Goal: Communication & Community: Answer question/provide support

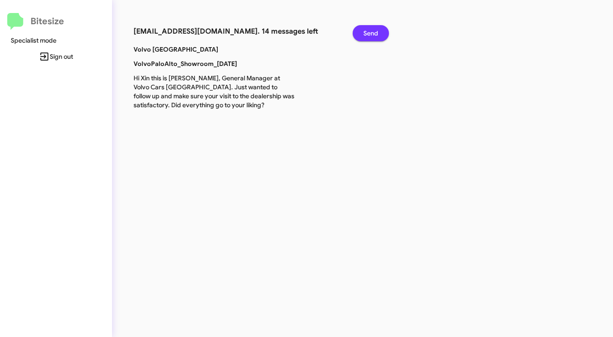
click at [372, 34] on span "Send" at bounding box center [371, 33] width 15 height 16
click at [372, 35] on span "Send" at bounding box center [371, 33] width 15 height 16
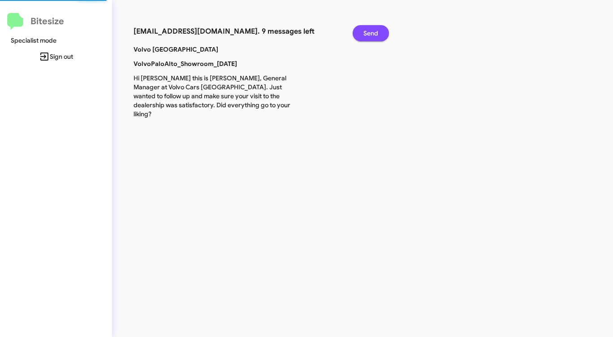
click at [372, 35] on span "Send" at bounding box center [371, 33] width 15 height 16
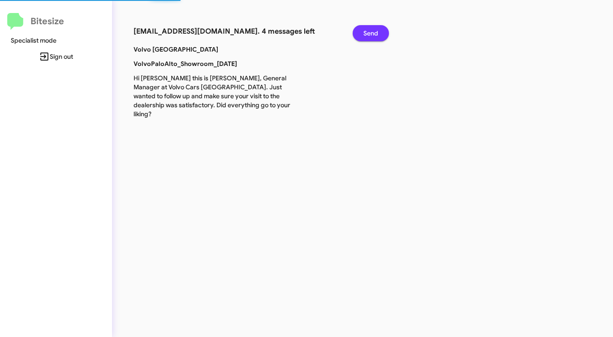
click at [372, 35] on span "Send" at bounding box center [371, 33] width 15 height 16
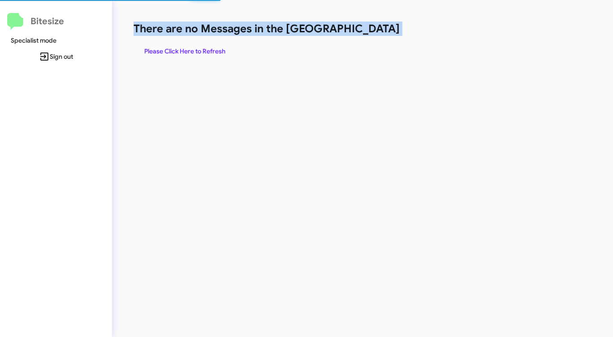
click at [372, 35] on h1 "There are no Messages in the [GEOGRAPHIC_DATA]" at bounding box center [321, 29] width 375 height 14
click at [192, 49] on span "Please Click Here to Refresh" at bounding box center [184, 51] width 81 height 16
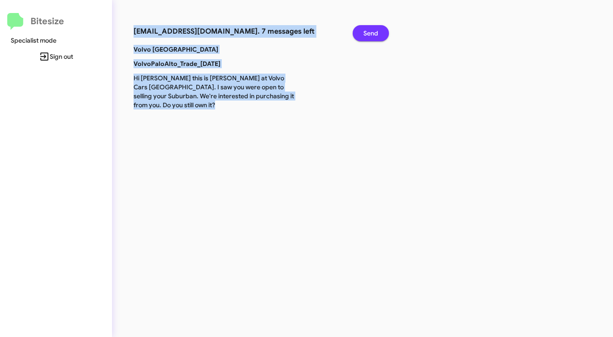
click at [379, 32] on button "Send" at bounding box center [371, 33] width 36 height 16
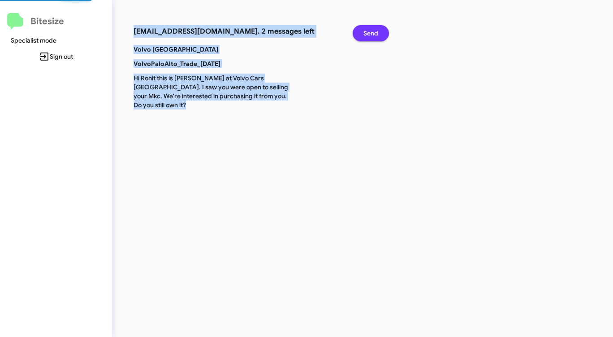
click at [379, 32] on button "Send" at bounding box center [371, 33] width 36 height 16
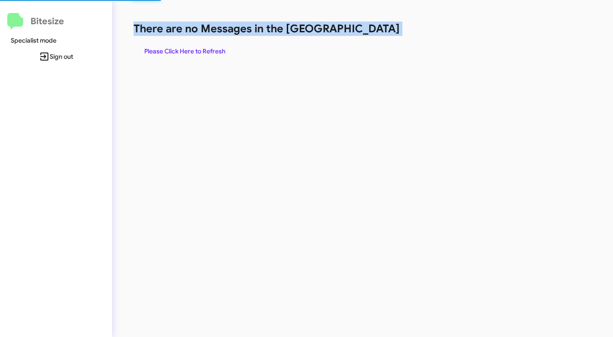
click at [379, 32] on h1 "There are no Messages in the [GEOGRAPHIC_DATA]" at bounding box center [321, 29] width 375 height 14
click at [215, 54] on span "Please Click Here to Refresh" at bounding box center [184, 51] width 81 height 16
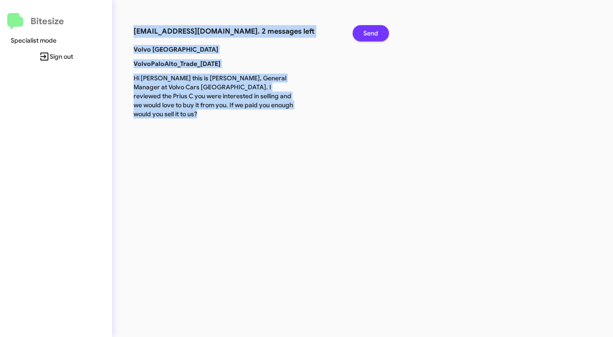
click at [375, 31] on span "Send" at bounding box center [371, 33] width 15 height 16
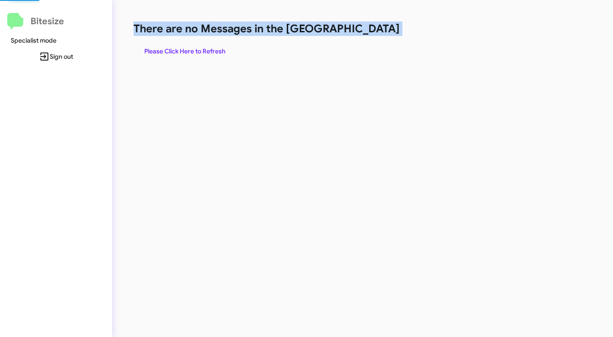
click at [375, 31] on h1 "There are no Messages in the [GEOGRAPHIC_DATA]" at bounding box center [321, 29] width 375 height 14
click at [374, 31] on h1 "There are no Messages in the [GEOGRAPHIC_DATA]" at bounding box center [321, 29] width 375 height 14
